Goal: Ask a question

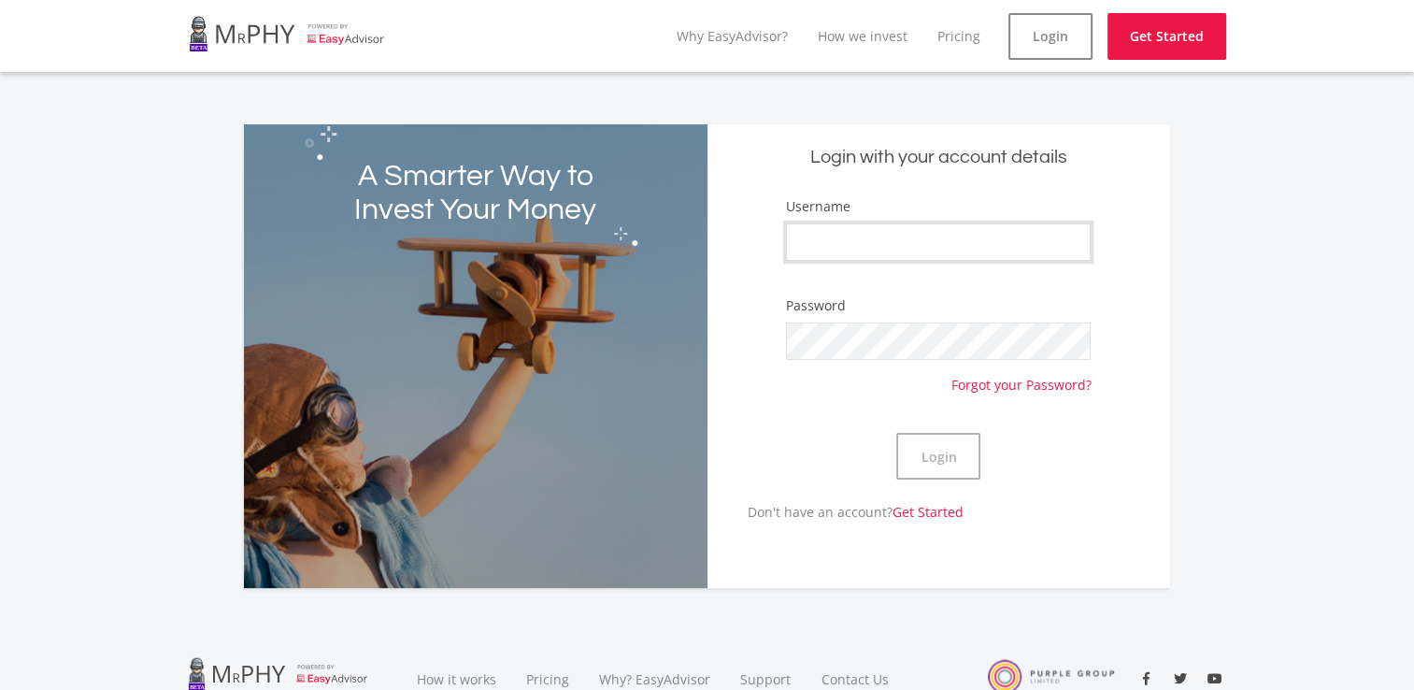
click at [898, 254] on input "Username" at bounding box center [938, 241] width 305 height 37
type input "Byronkapp28"
click at [938, 445] on button "Login" at bounding box center [938, 456] width 84 height 47
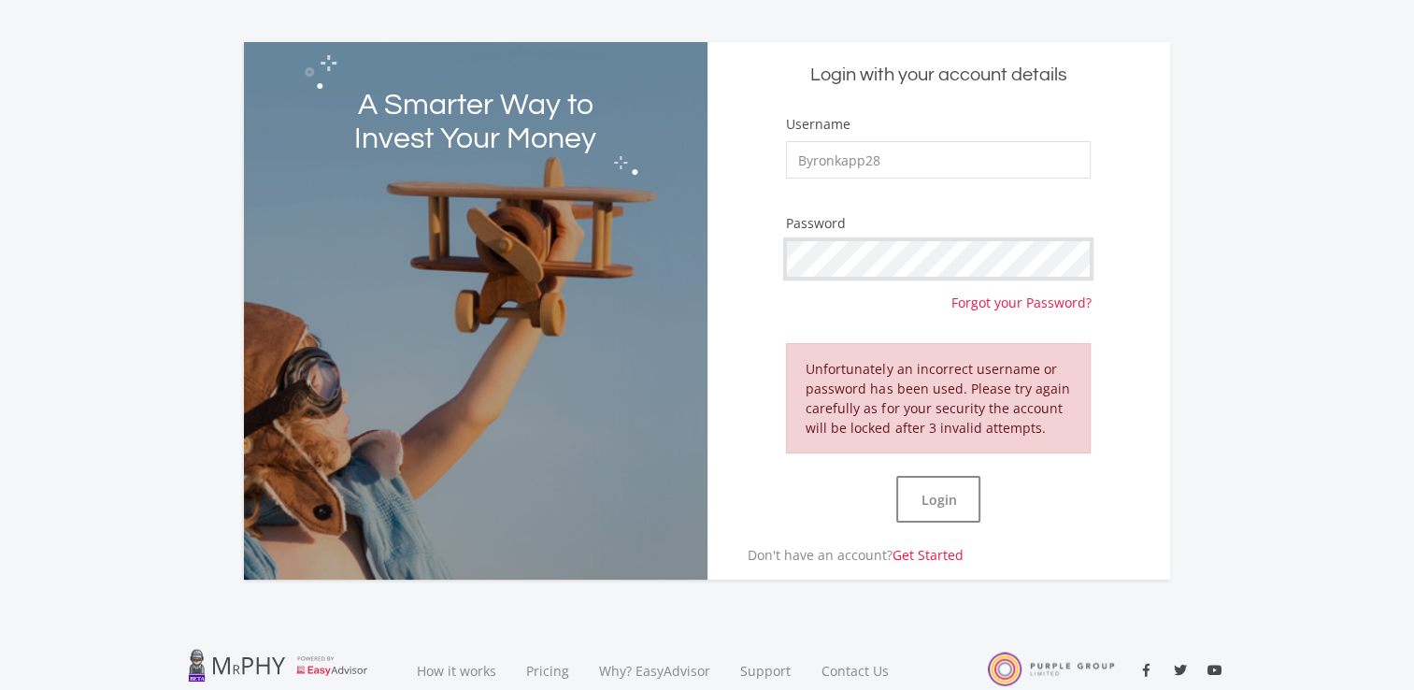
scroll to position [78, 0]
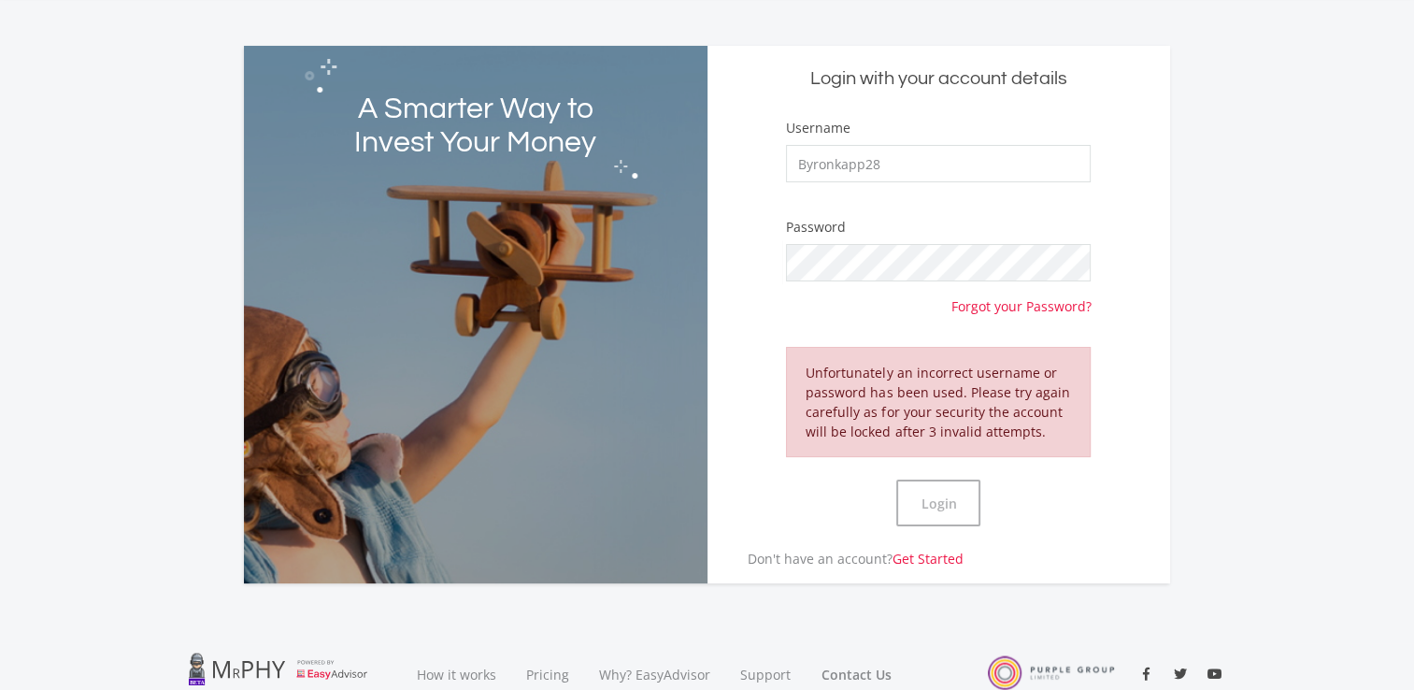
click at [850, 670] on link "Contact Us" at bounding box center [855, 674] width 99 height 63
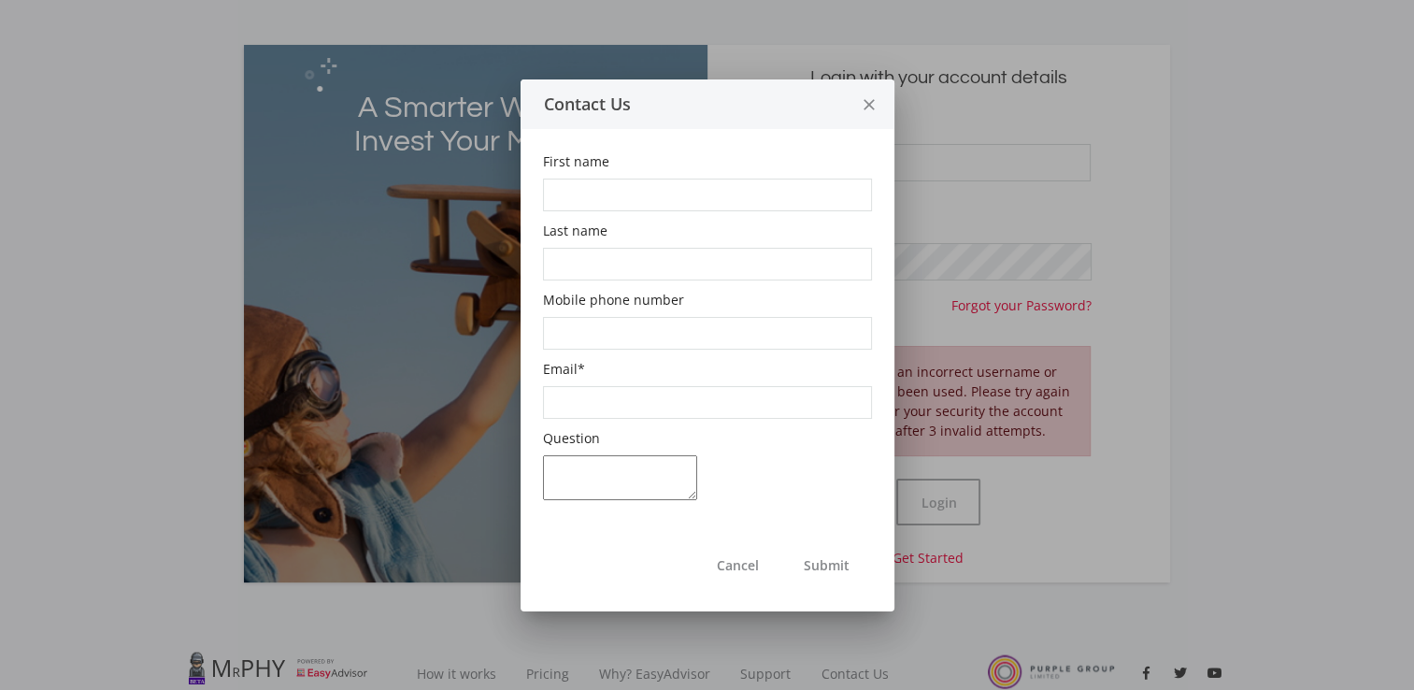
click at [671, 194] on input "First name" at bounding box center [707, 194] width 329 height 33
type input "[PERSON_NAME]"
type input "Kapp"
type input "0712700655"
click at [569, 407] on input "Email *" at bounding box center [707, 402] width 329 height 33
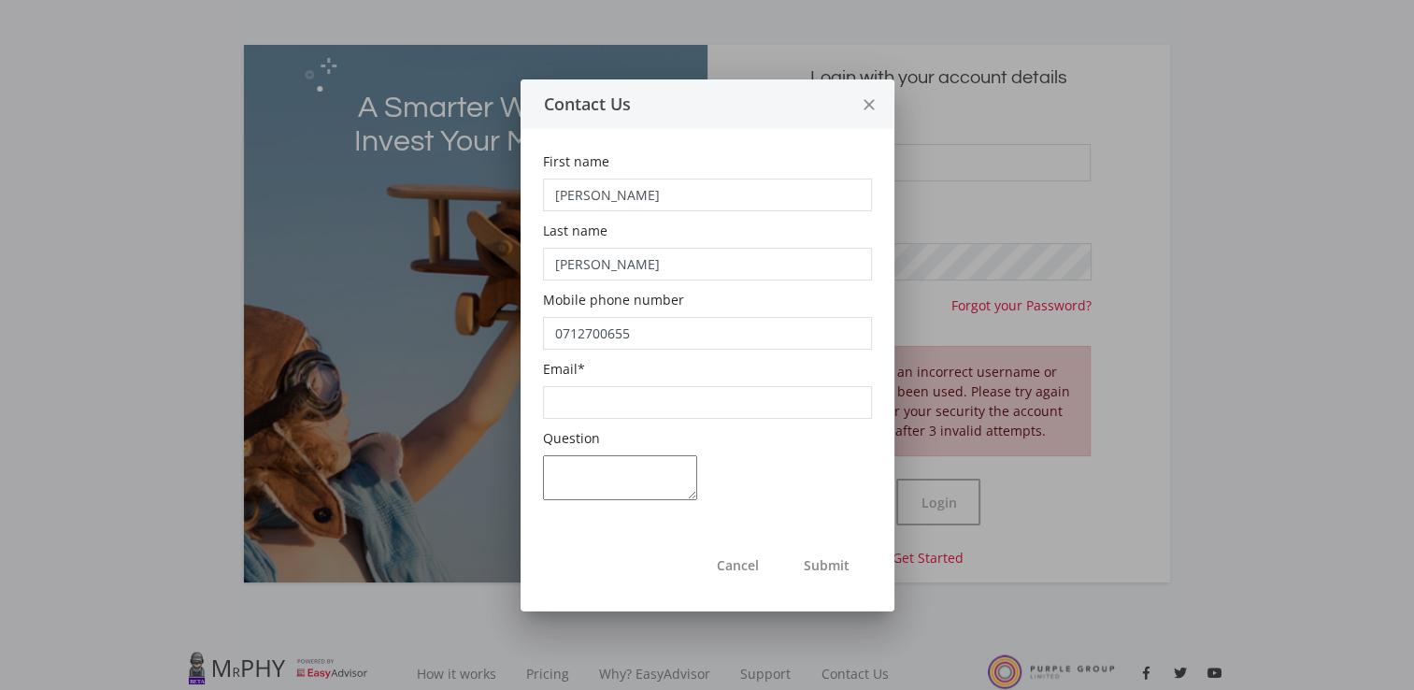
type input "kappbyron@gmail.com"
click at [606, 463] on textarea "Question" at bounding box center [620, 477] width 154 height 45
type textarea "Cannot access MrPhy account. I entered"
click at [866, 98] on icon "close" at bounding box center [869, 105] width 19 height 50
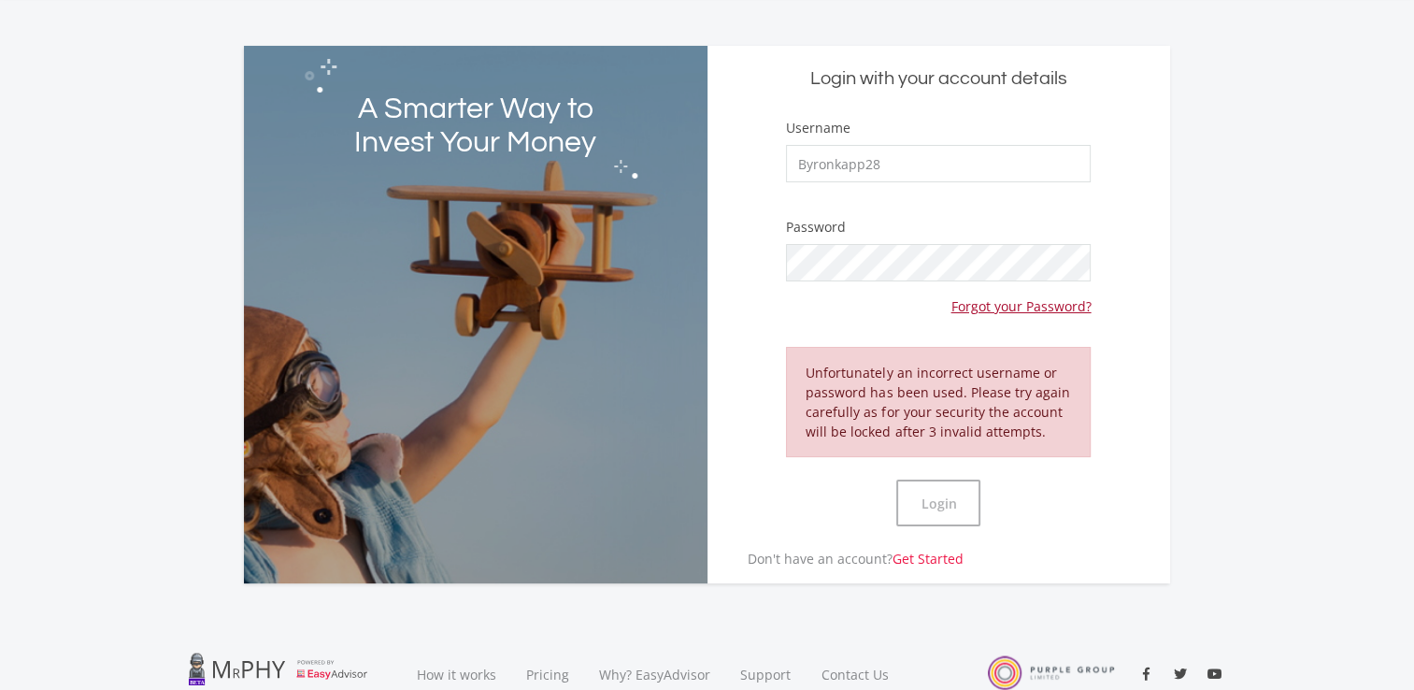
click at [988, 300] on link "Forgot your Password?" at bounding box center [1020, 298] width 140 height 35
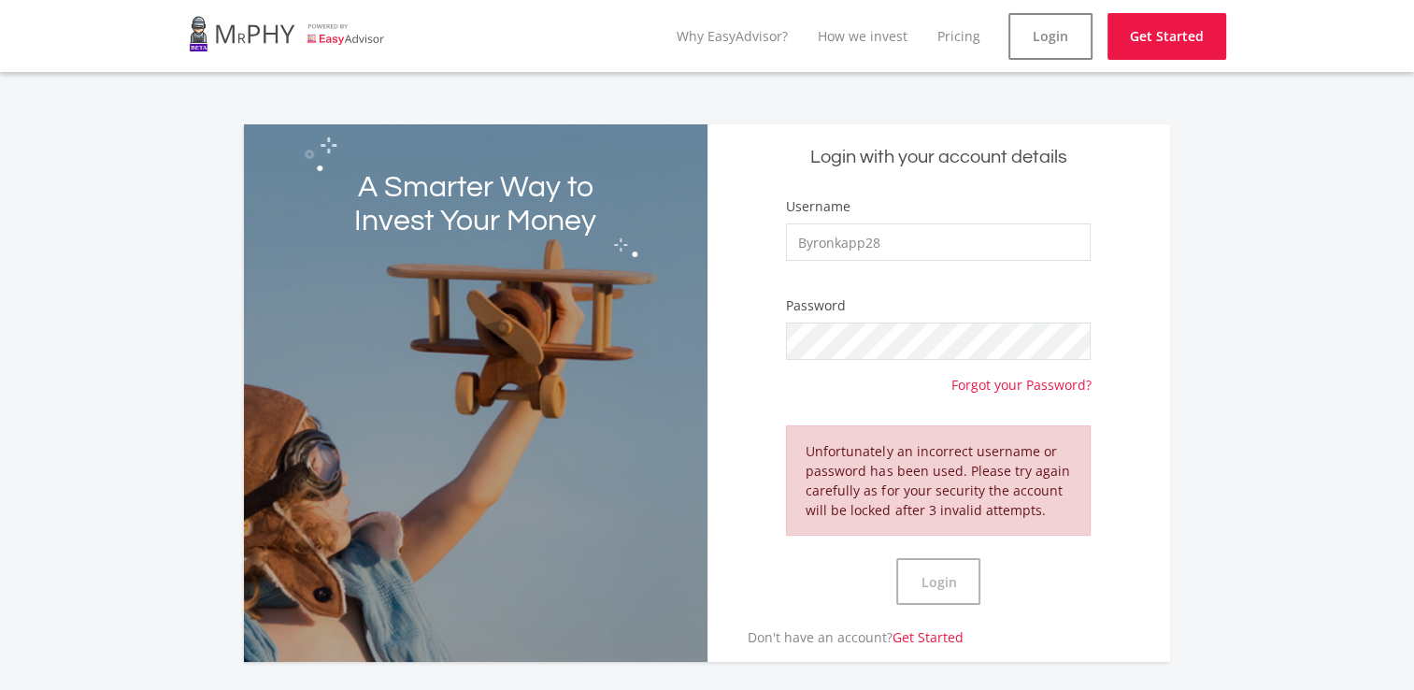
type input "Byronkapp28"
click at [954, 585] on button "Login" at bounding box center [938, 581] width 84 height 47
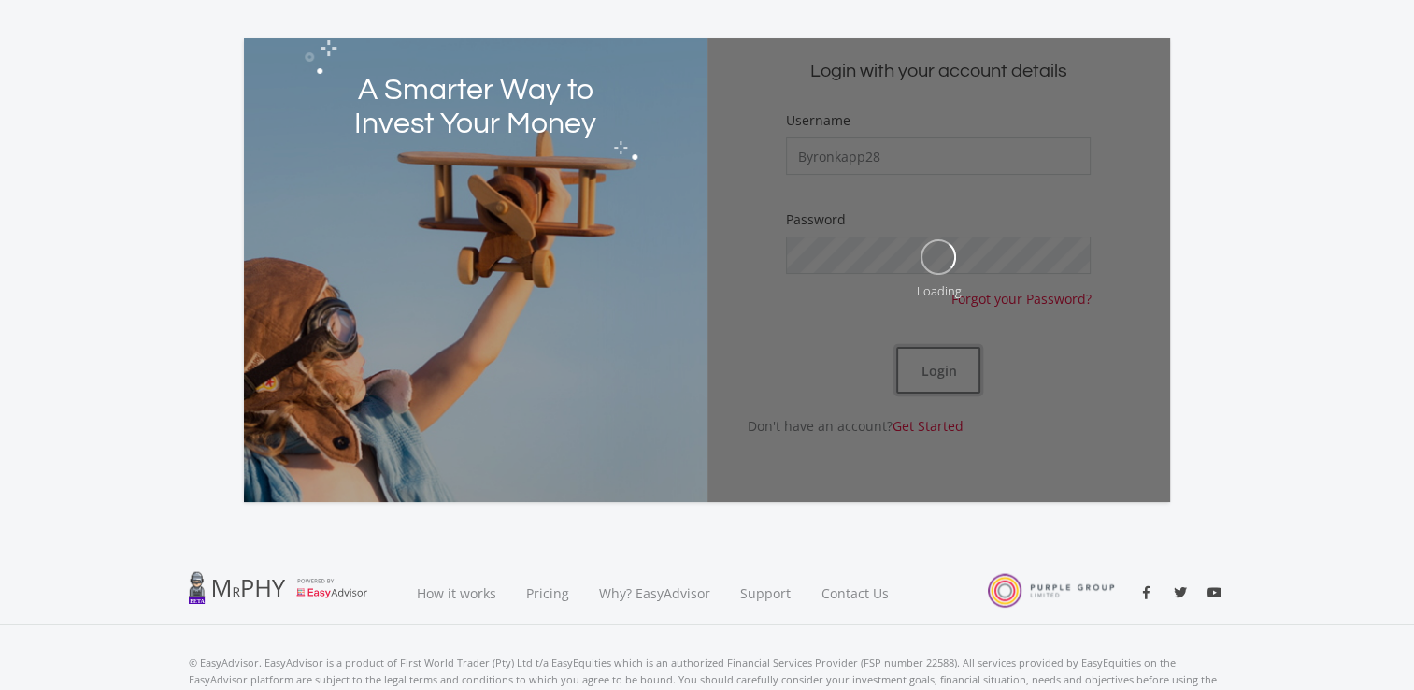
scroll to position [93, 0]
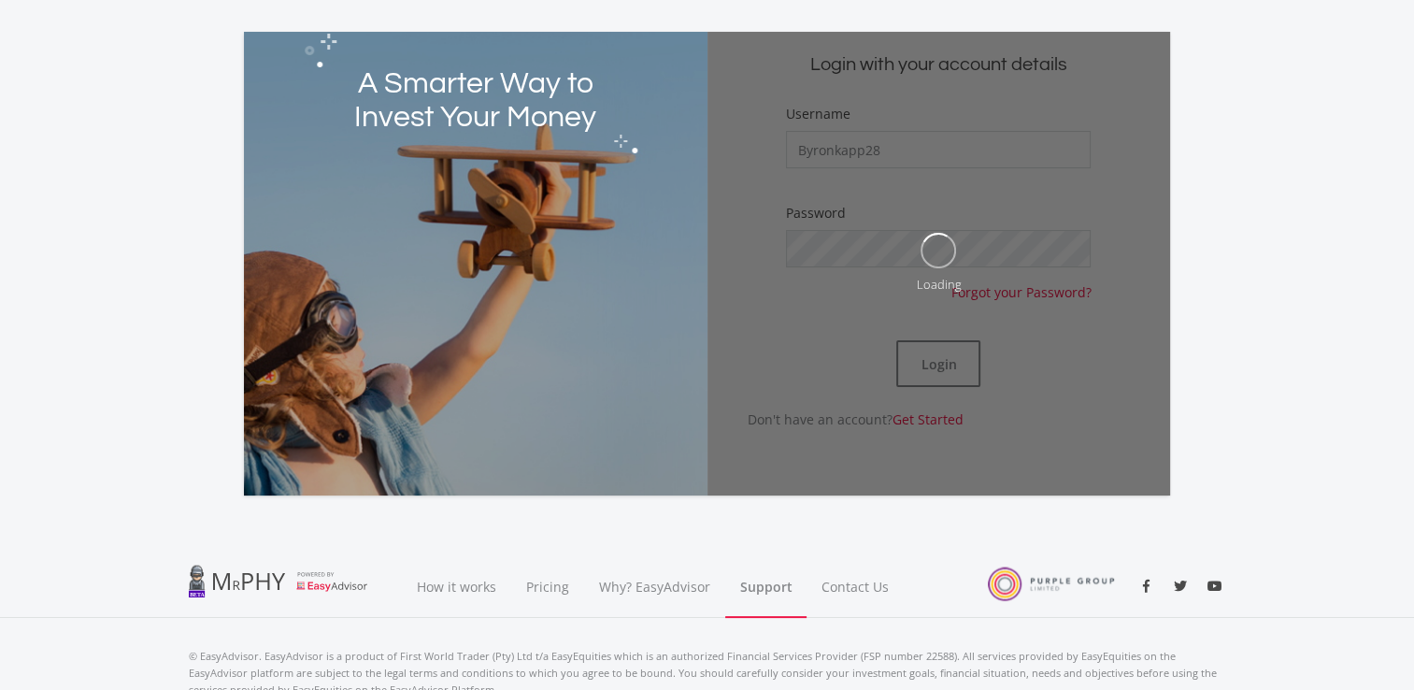
click at [766, 573] on link "Support" at bounding box center [765, 586] width 81 height 63
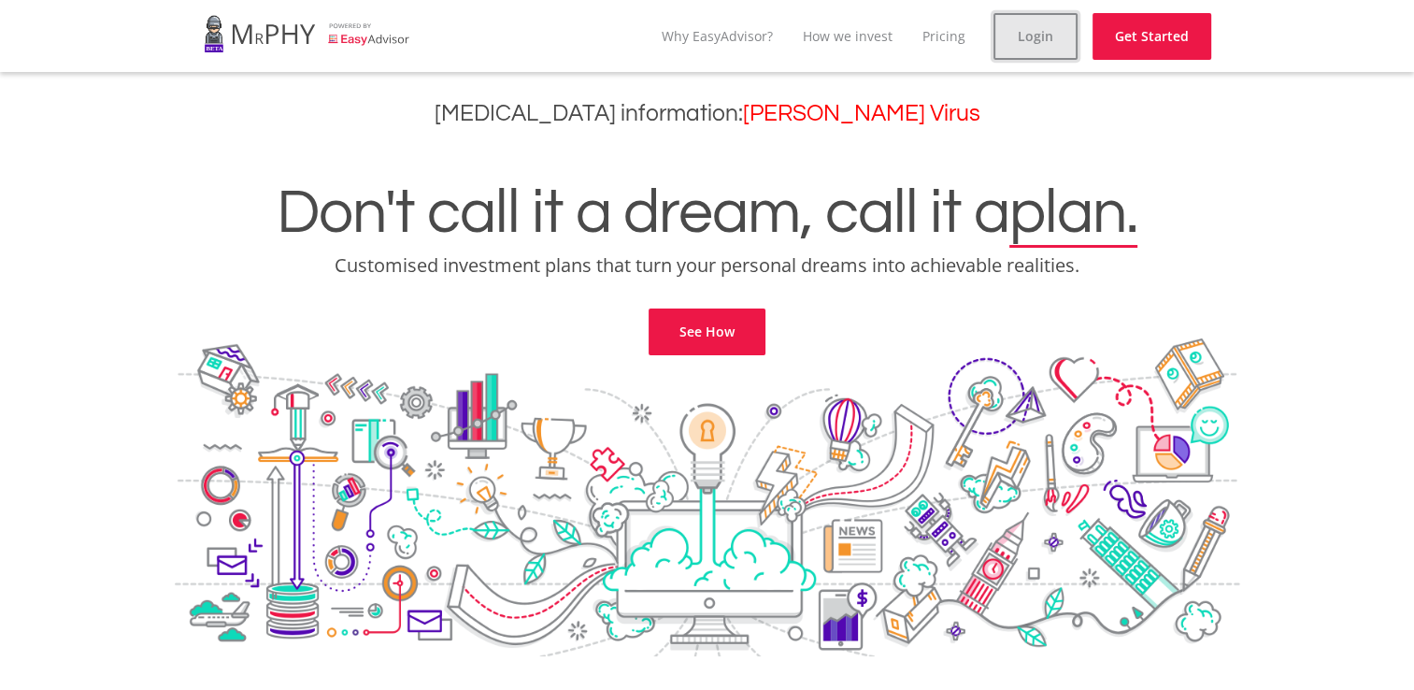
click at [1062, 42] on link "Login" at bounding box center [1035, 36] width 84 height 47
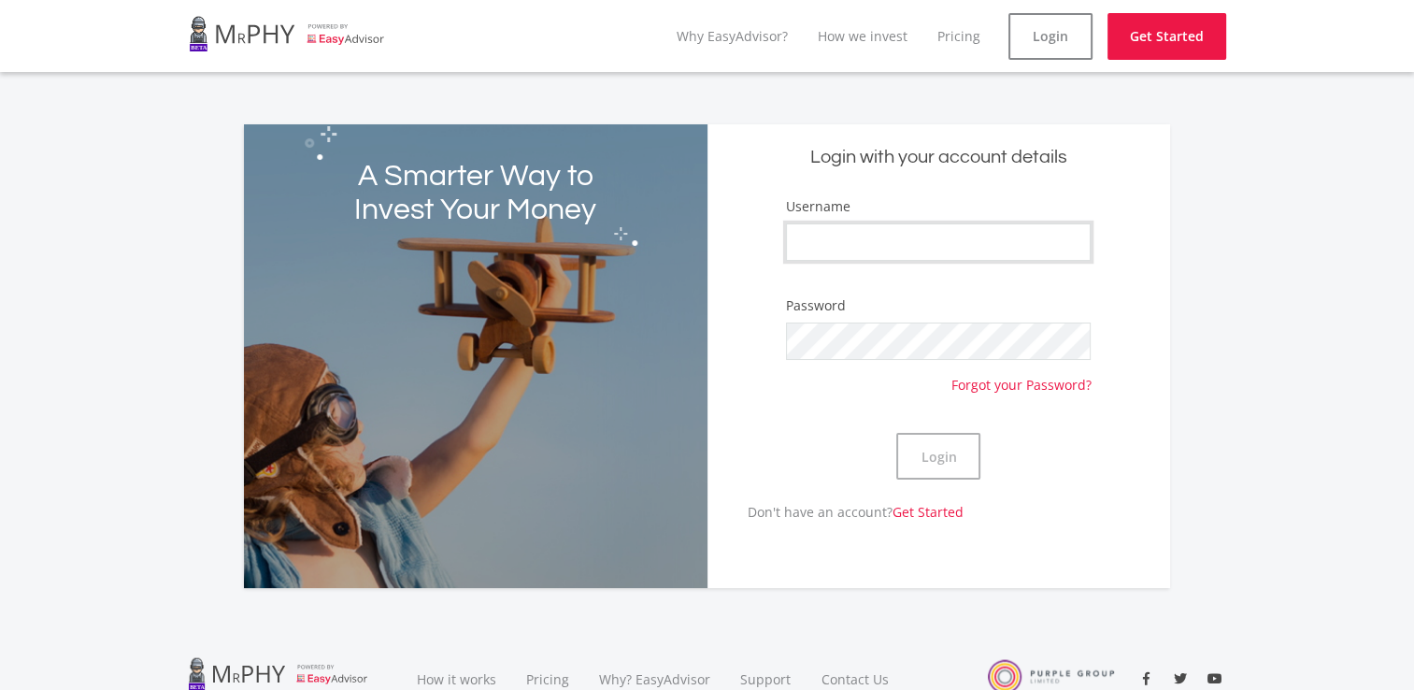
click at [959, 224] on input "Username" at bounding box center [938, 241] width 305 height 37
type input "Byronkapp28"
click at [961, 452] on button "Login" at bounding box center [938, 456] width 84 height 47
